Goal: Transaction & Acquisition: Obtain resource

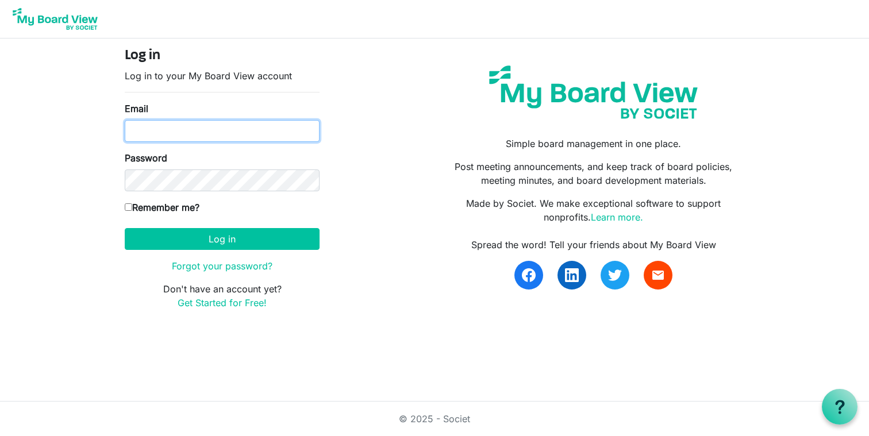
click at [147, 133] on input "Email" at bounding box center [222, 131] width 195 height 22
type input "[EMAIL_ADDRESS][DOMAIN_NAME]"
click at [128, 207] on input "Remember me?" at bounding box center [128, 206] width 7 height 7
checkbox input "true"
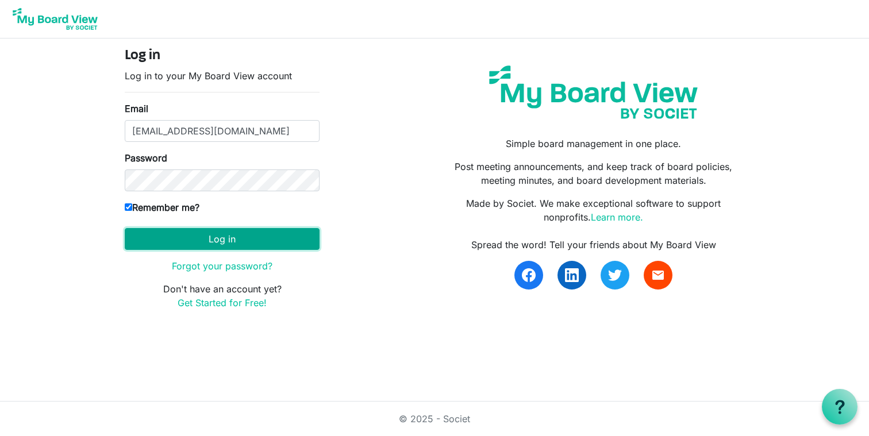
click at [233, 241] on button "Log in" at bounding box center [222, 239] width 195 height 22
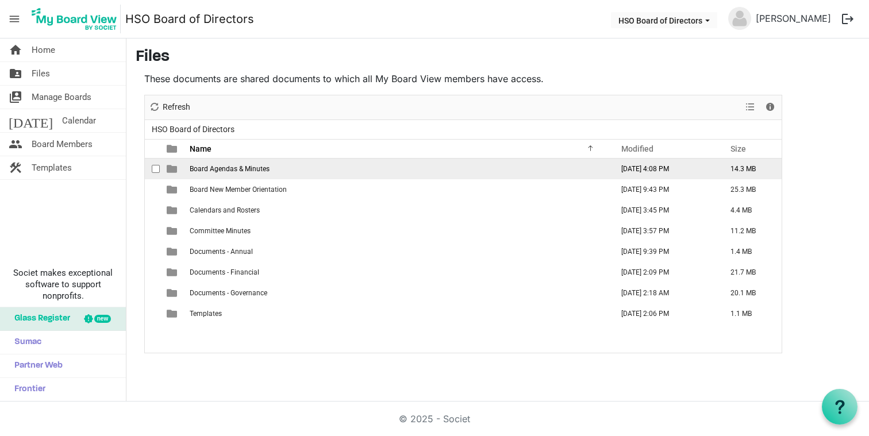
click at [173, 172] on span "is template cell column header type" at bounding box center [172, 169] width 10 height 10
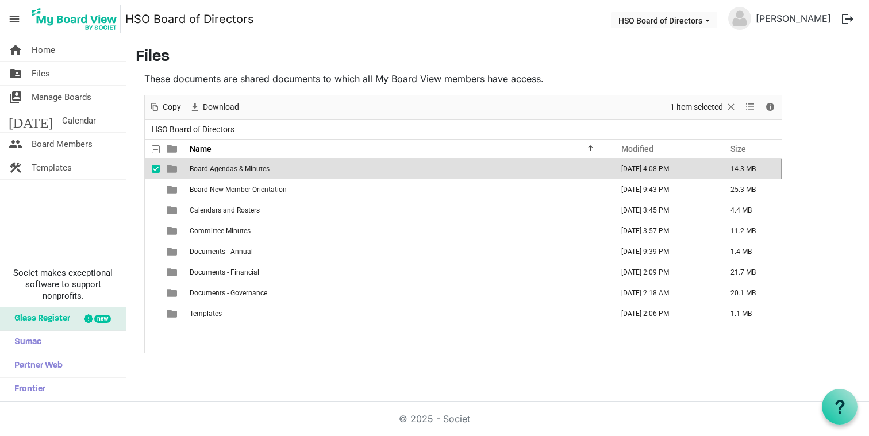
click at [255, 167] on span "Board Agendas & Minutes" at bounding box center [230, 169] width 80 height 8
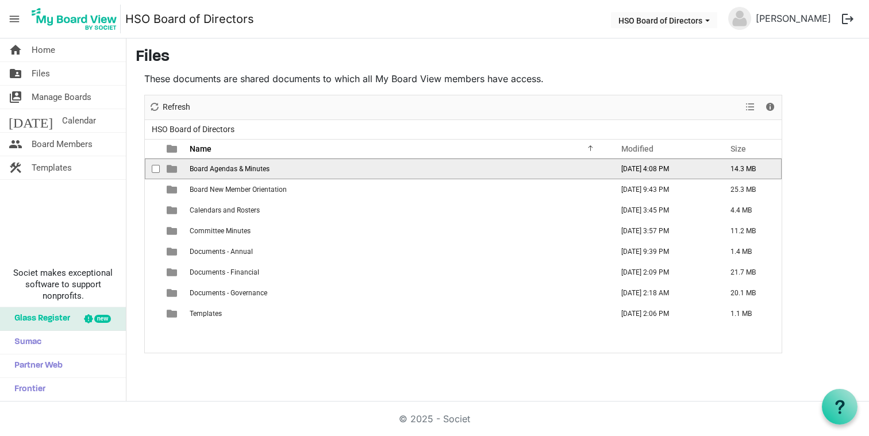
click at [255, 167] on span "Board Agendas & Minutes" at bounding box center [230, 169] width 80 height 8
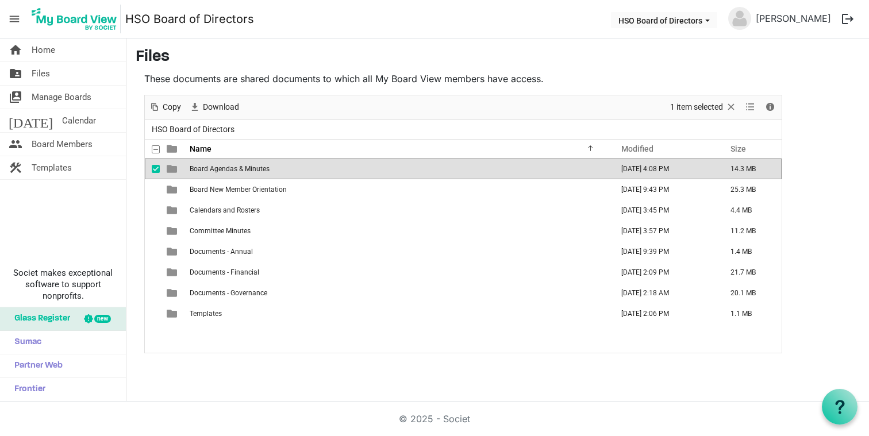
click at [157, 168] on span "checkbox" at bounding box center [156, 169] width 8 height 8
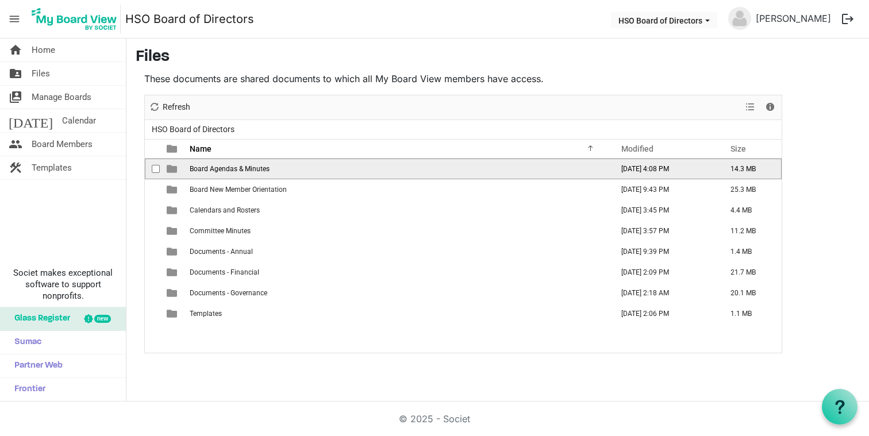
click at [157, 168] on span "checkbox" at bounding box center [156, 169] width 8 height 8
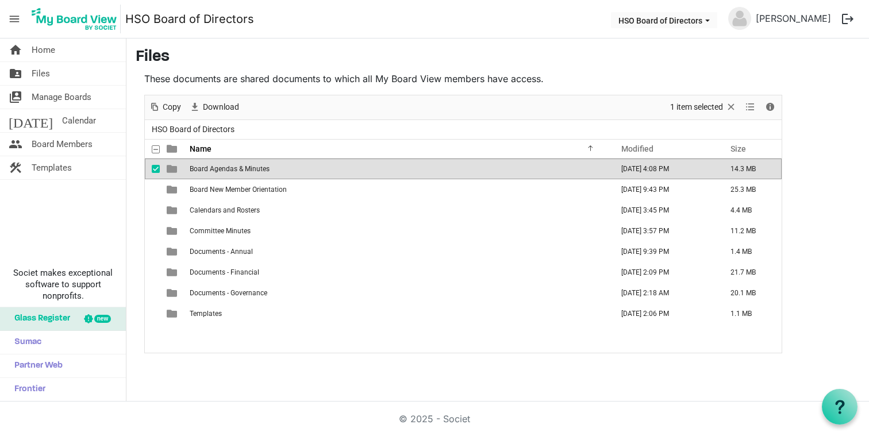
click at [780, 164] on td "14.3 MB" at bounding box center [749, 169] width 63 height 21
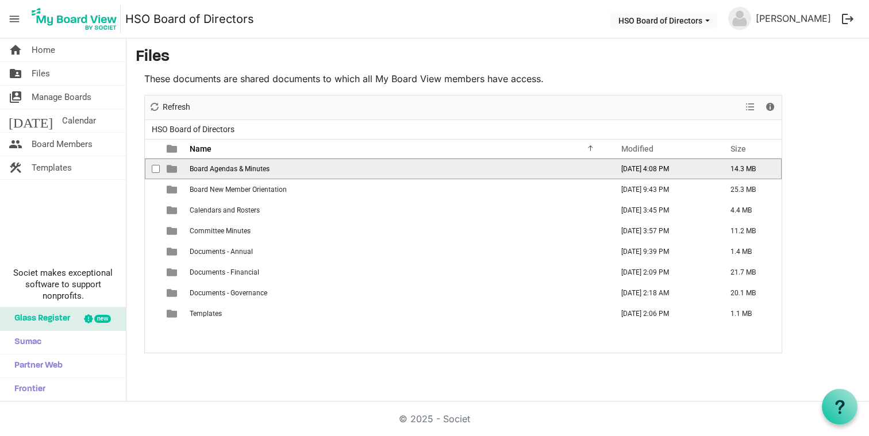
click at [769, 172] on td "14.3 MB" at bounding box center [749, 169] width 63 height 21
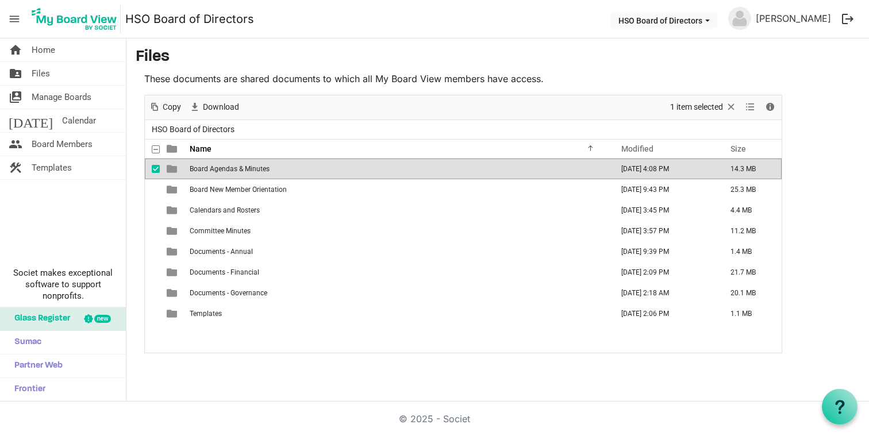
click at [769, 172] on td "14.3 MB" at bounding box center [749, 169] width 63 height 21
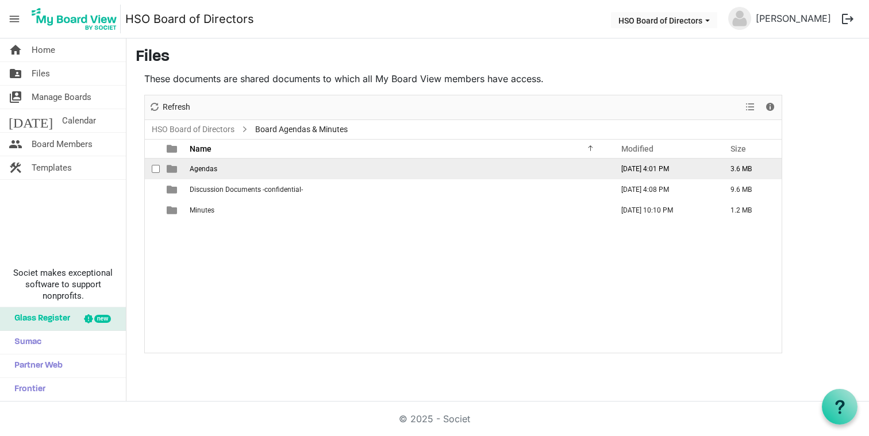
click at [726, 168] on td "3.6 MB" at bounding box center [749, 169] width 63 height 21
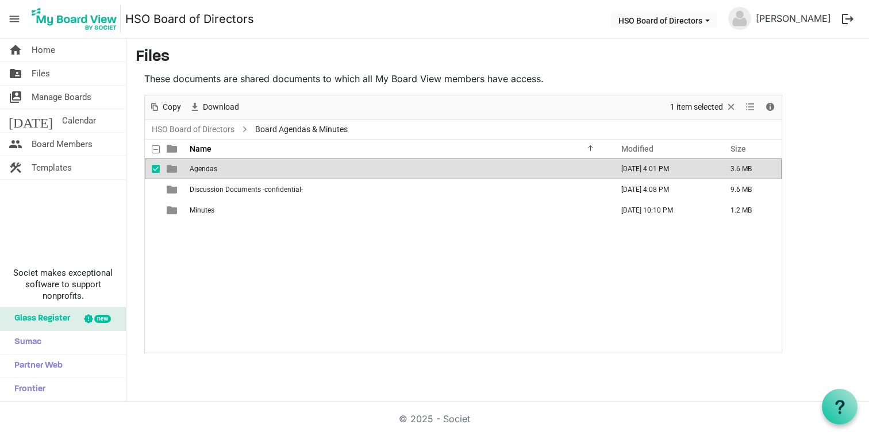
click at [726, 168] on td "3.6 MB" at bounding box center [749, 169] width 63 height 21
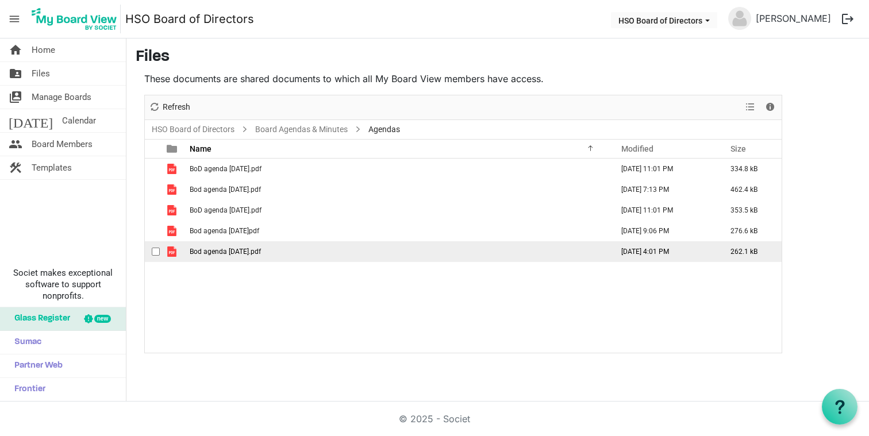
click at [256, 255] on span "Bod agenda [DATE].pdf" at bounding box center [225, 252] width 71 height 8
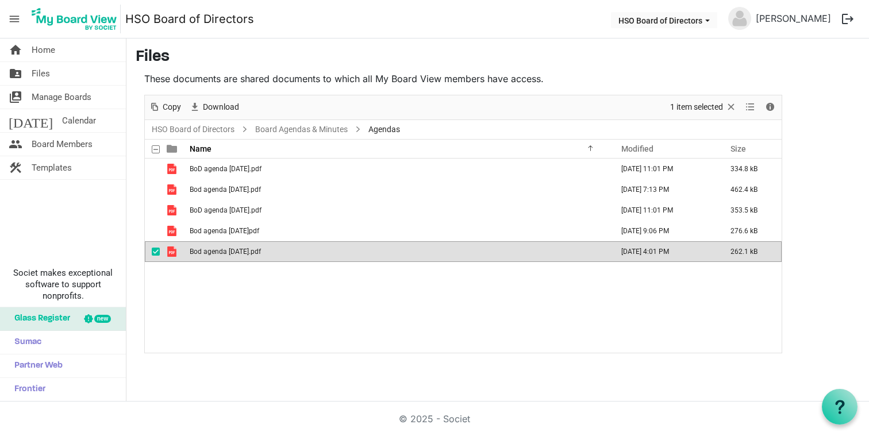
click at [256, 255] on span "Bod agenda [DATE].pdf" at bounding box center [225, 252] width 71 height 8
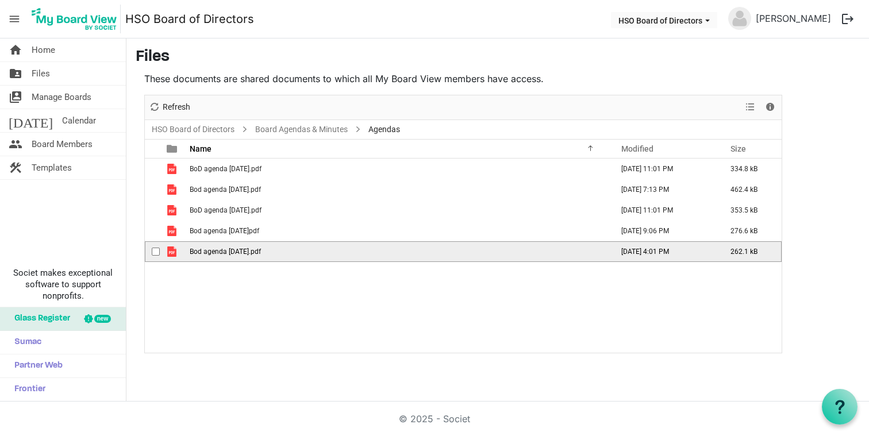
click at [256, 255] on span "Bod agenda [DATE].pdf" at bounding box center [225, 252] width 71 height 8
